Goal: Transaction & Acquisition: Subscribe to service/newsletter

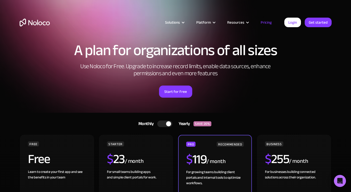
click at [269, 22] on link "Pricing" at bounding box center [267, 22] width 24 height 7
